Goal: Find specific page/section: Find specific page/section

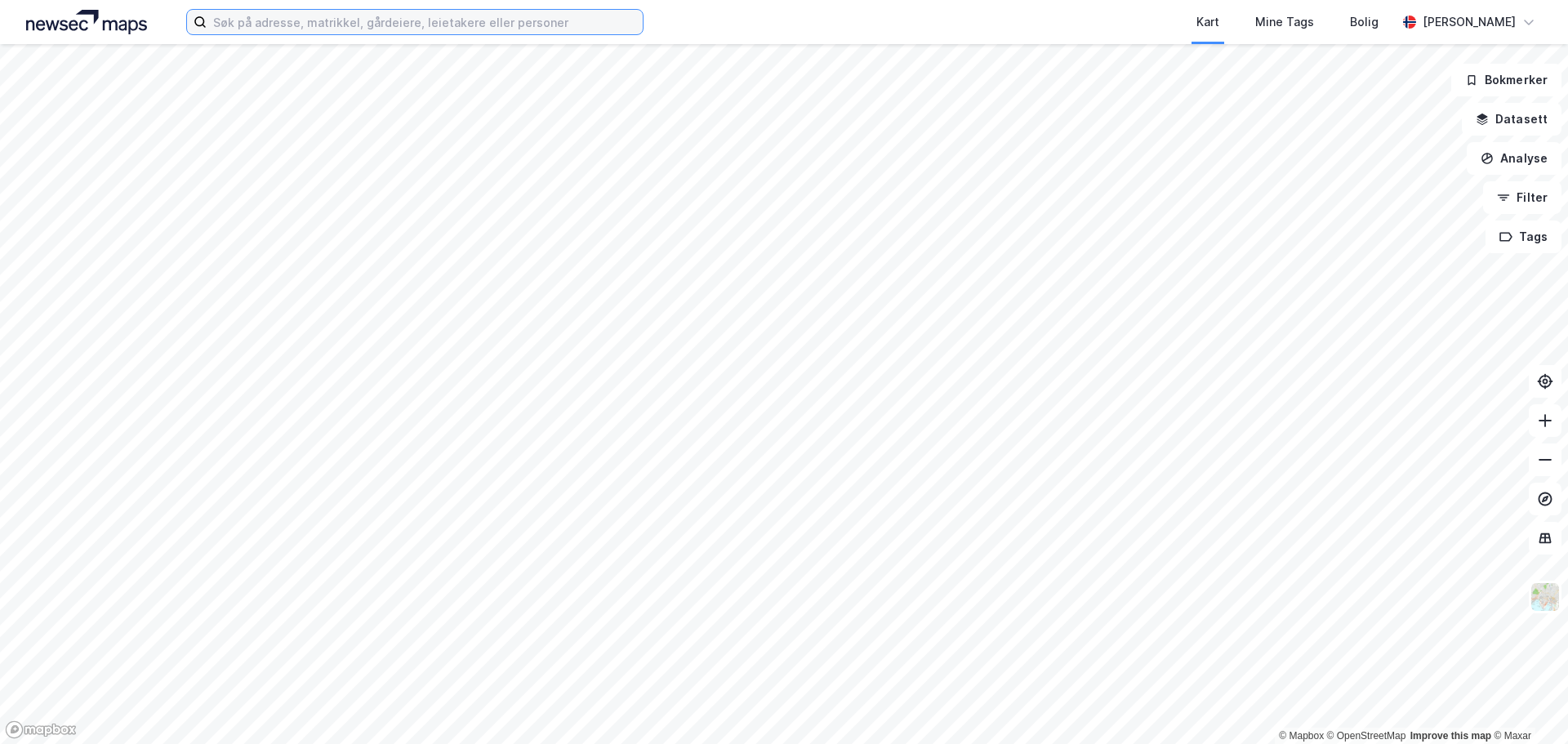
click at [482, 21] on input at bounding box center [425, 22] width 436 height 24
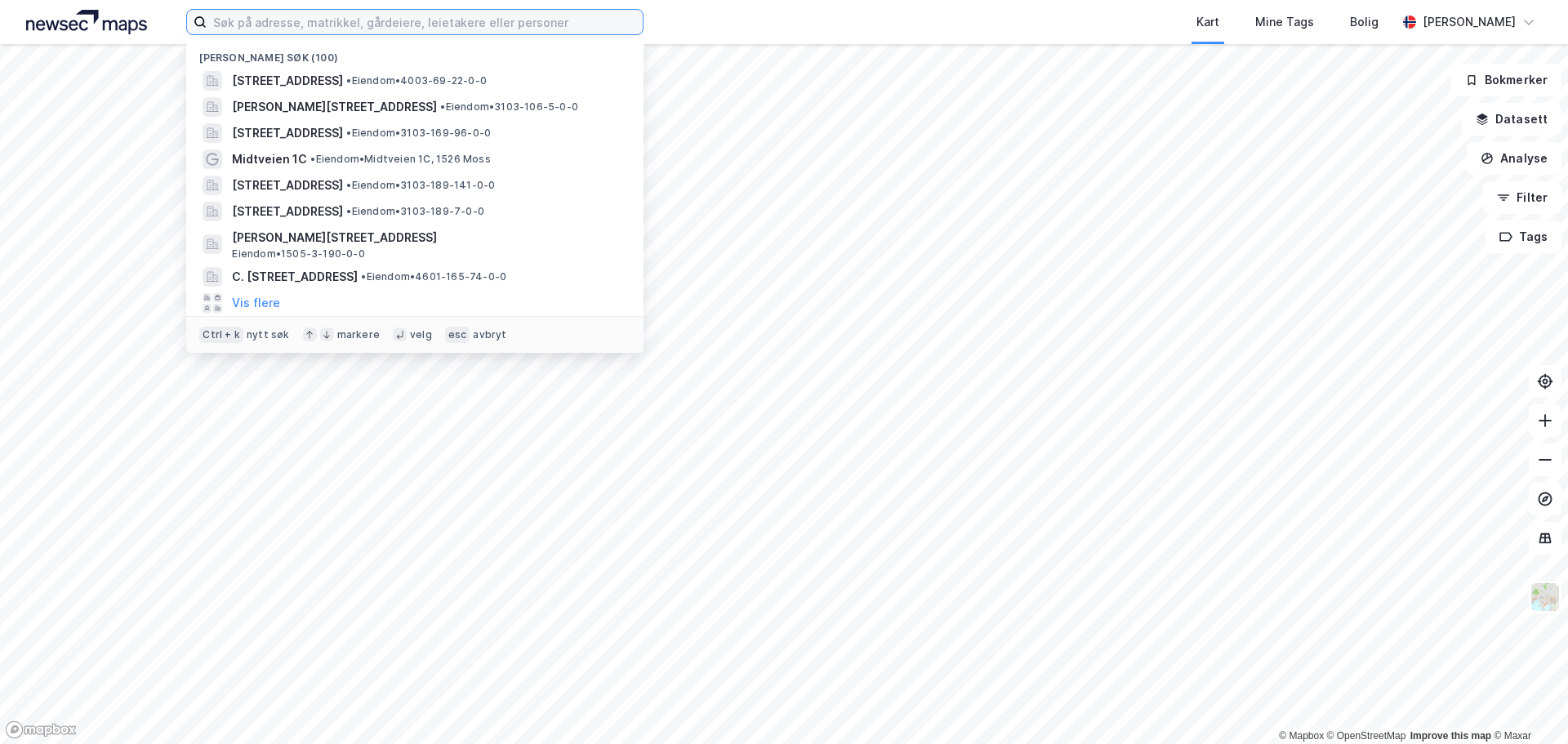
click at [412, 25] on input at bounding box center [425, 22] width 436 height 24
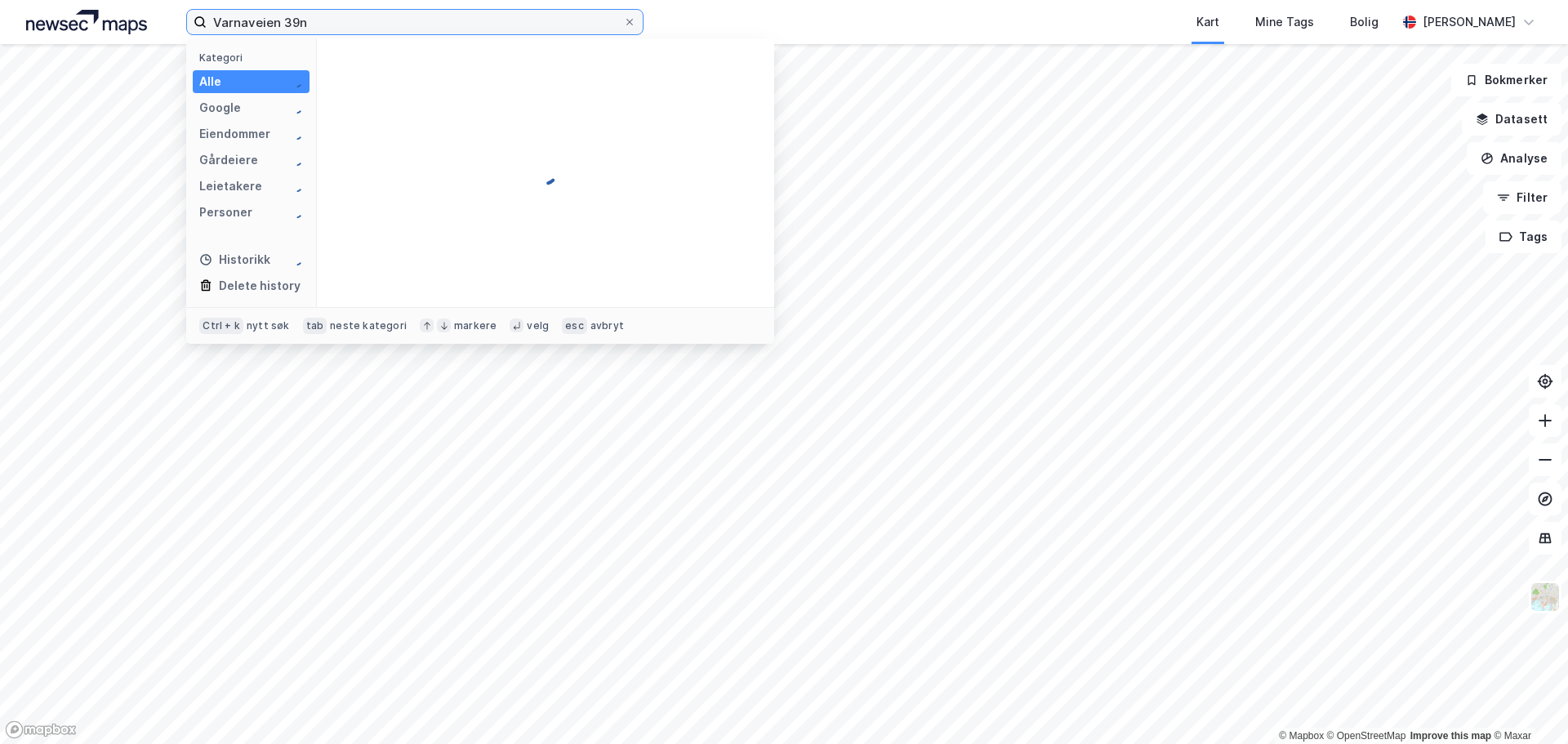
type input "Varnaveien 39n"
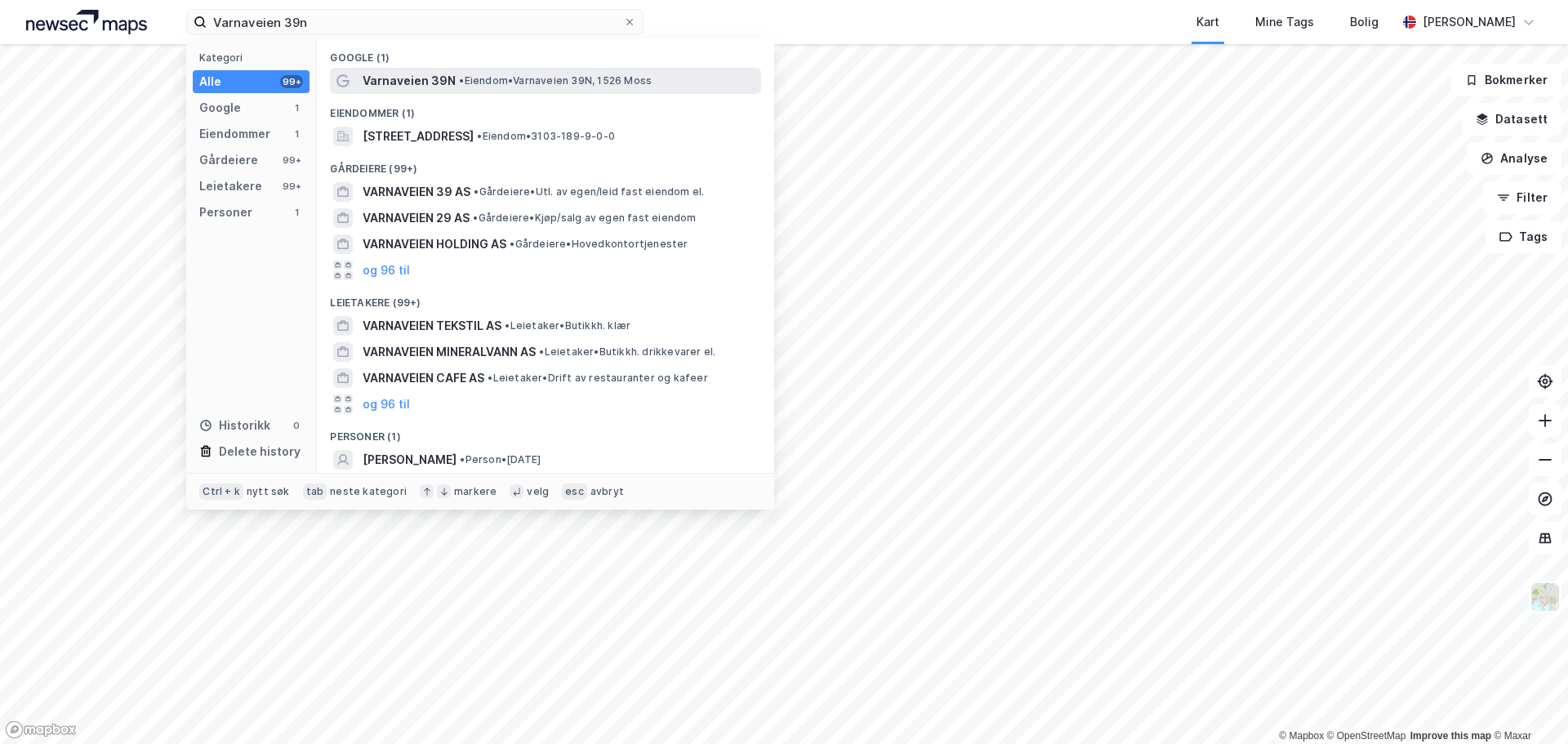
click at [464, 74] on span "•" at bounding box center [461, 80] width 5 height 12
